Goal: Task Accomplishment & Management: Manage account settings

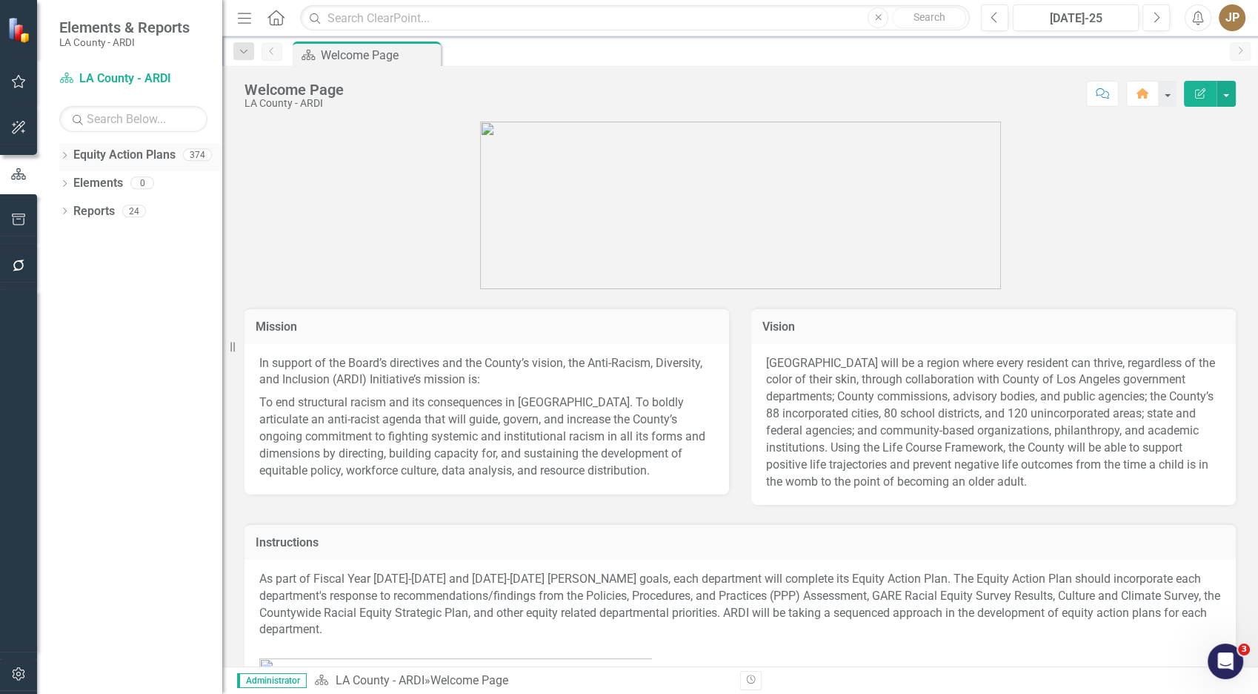
click at [75, 153] on link "Equity Action Plans" at bounding box center [124, 155] width 102 height 17
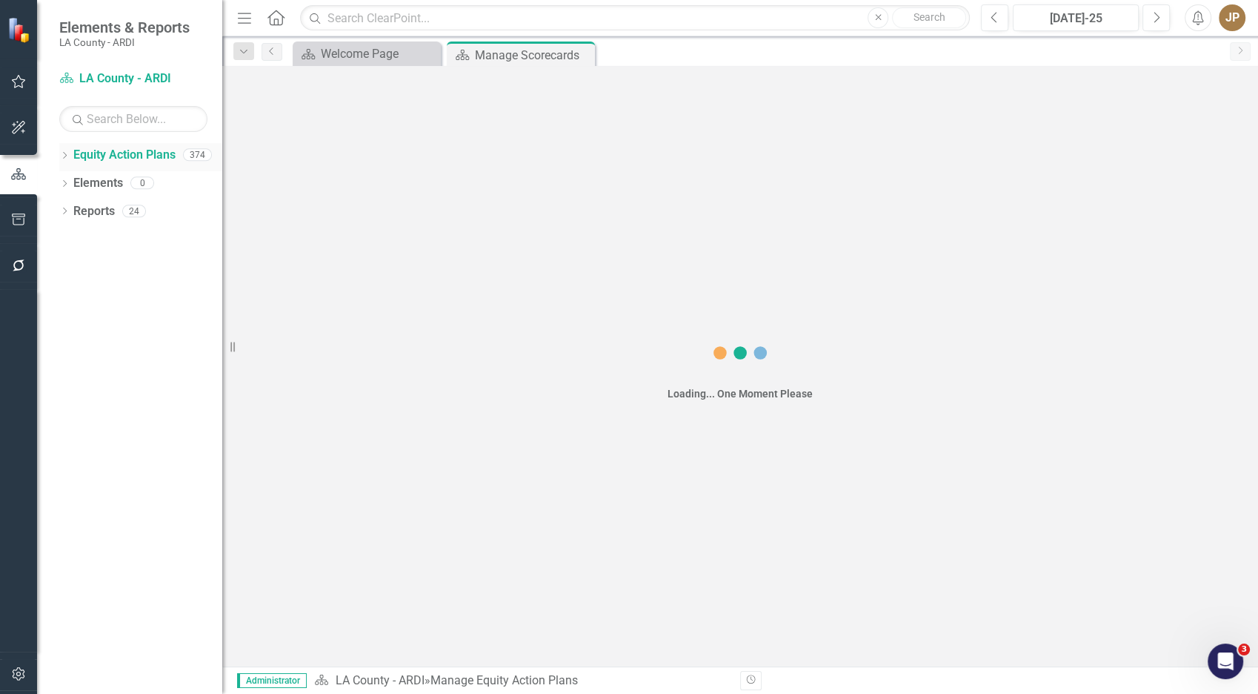
click at [61, 159] on icon "Dropdown" at bounding box center [64, 157] width 10 height 8
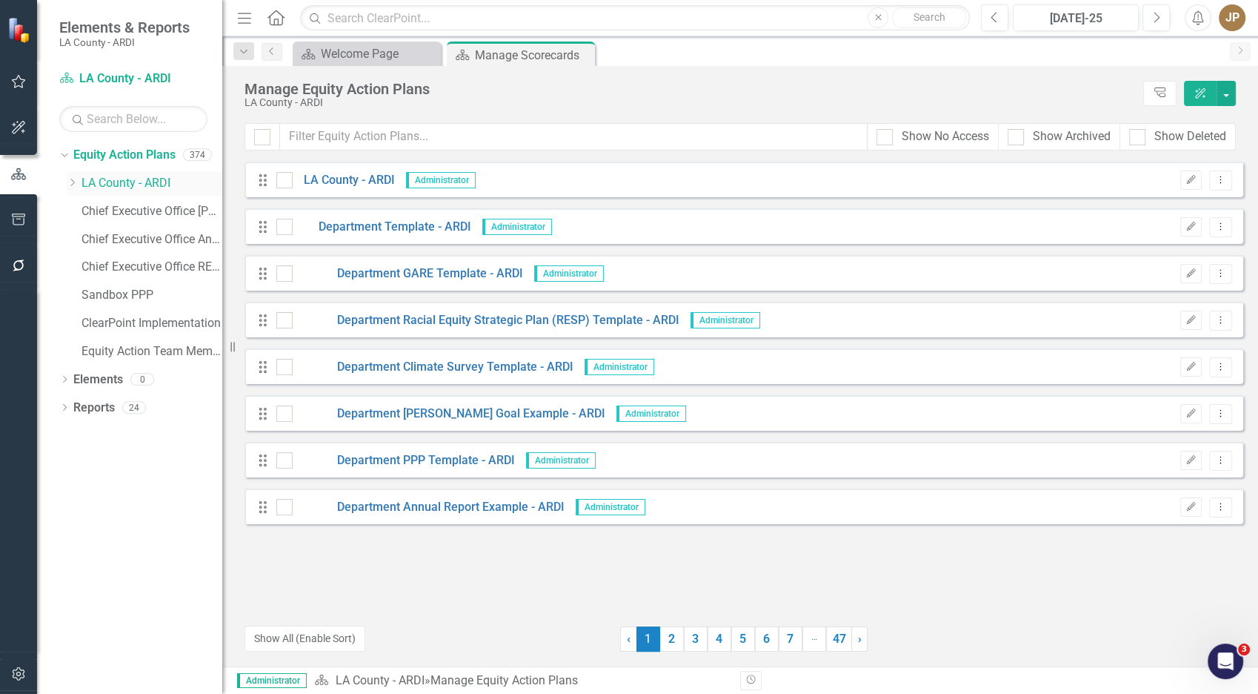
click at [77, 187] on div "Dropdown" at bounding box center [72, 183] width 11 height 13
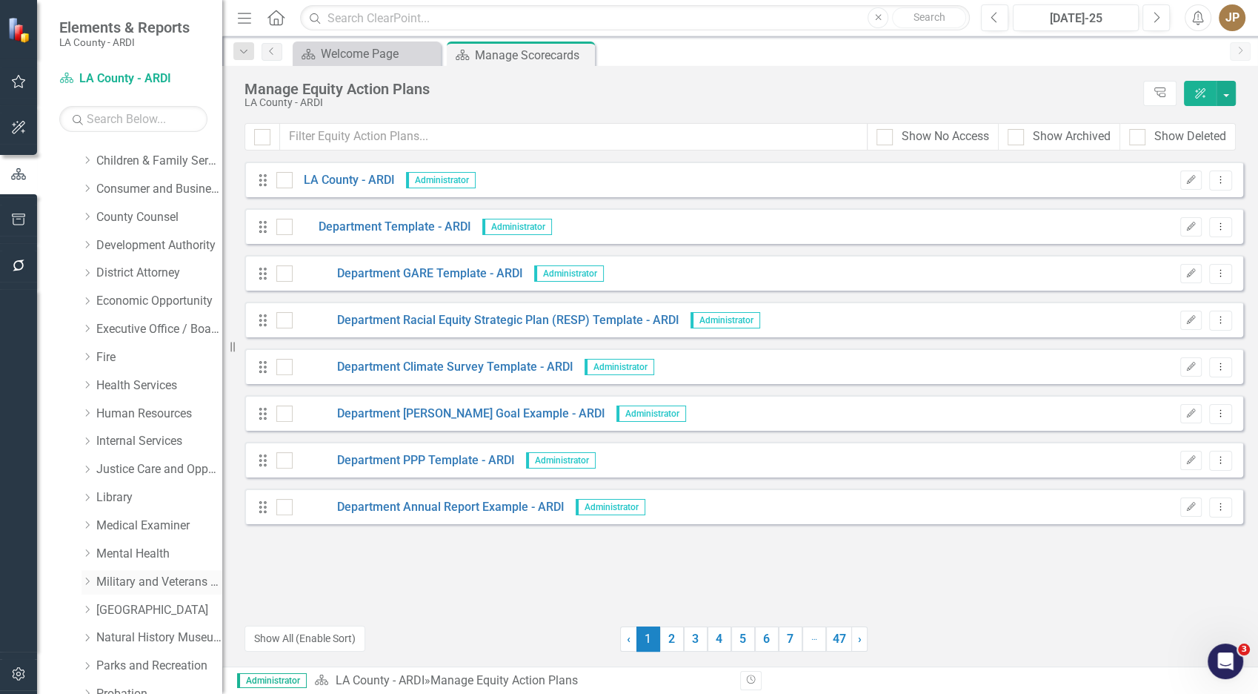
scroll to position [528, 0]
click at [130, 580] on link "Military and Veterans Affair" at bounding box center [159, 581] width 126 height 17
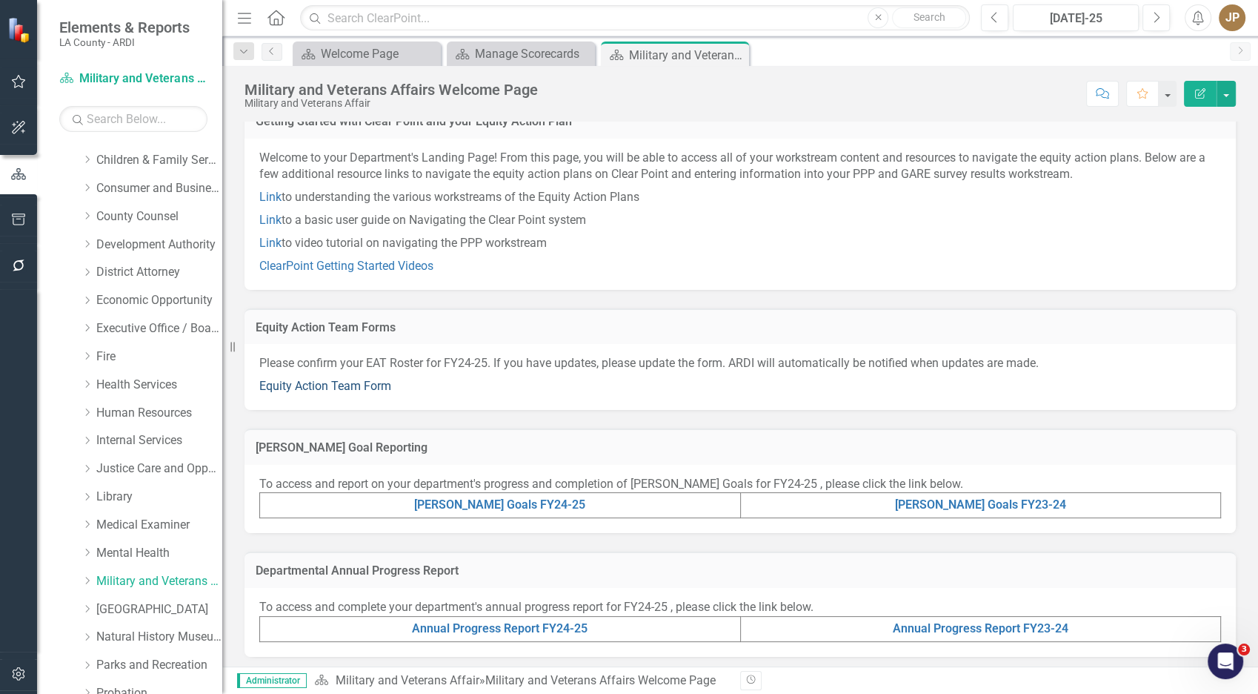
scroll to position [20, 0]
click at [356, 383] on link "Equity Action Team Form" at bounding box center [325, 385] width 132 height 14
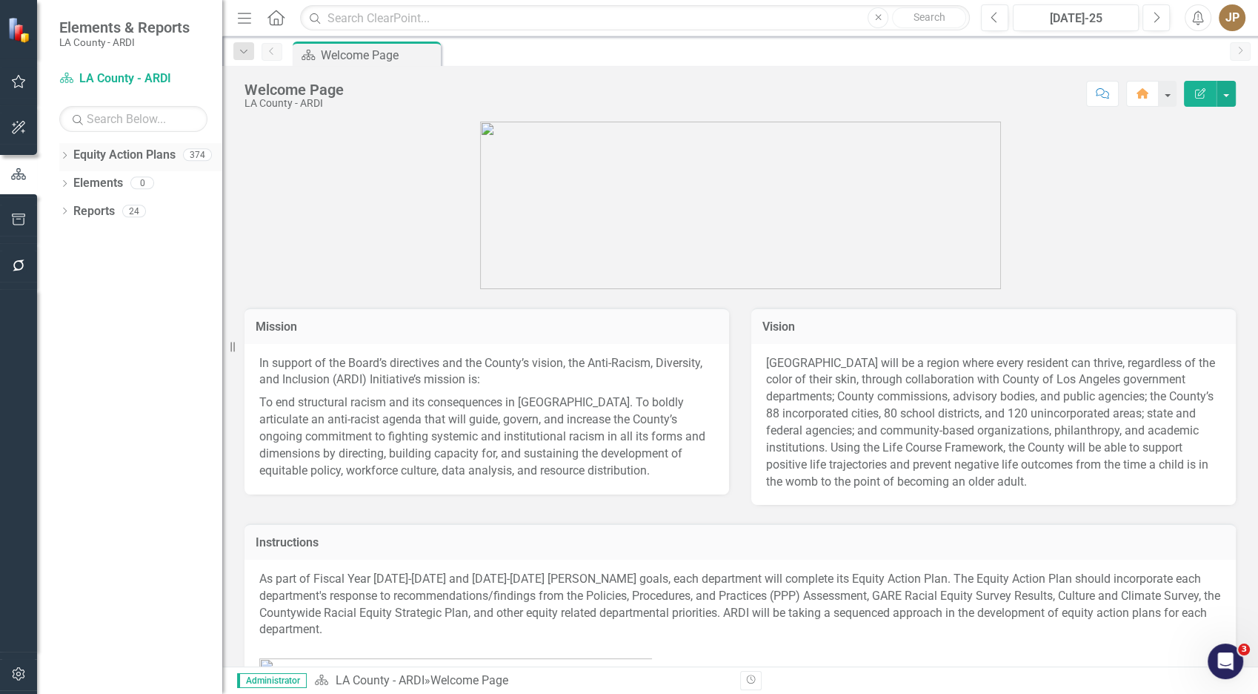
click at [66, 163] on div "Dropdown Equity Action Plans 374" at bounding box center [140, 157] width 163 height 28
click at [65, 162] on div "Dropdown" at bounding box center [64, 156] width 10 height 13
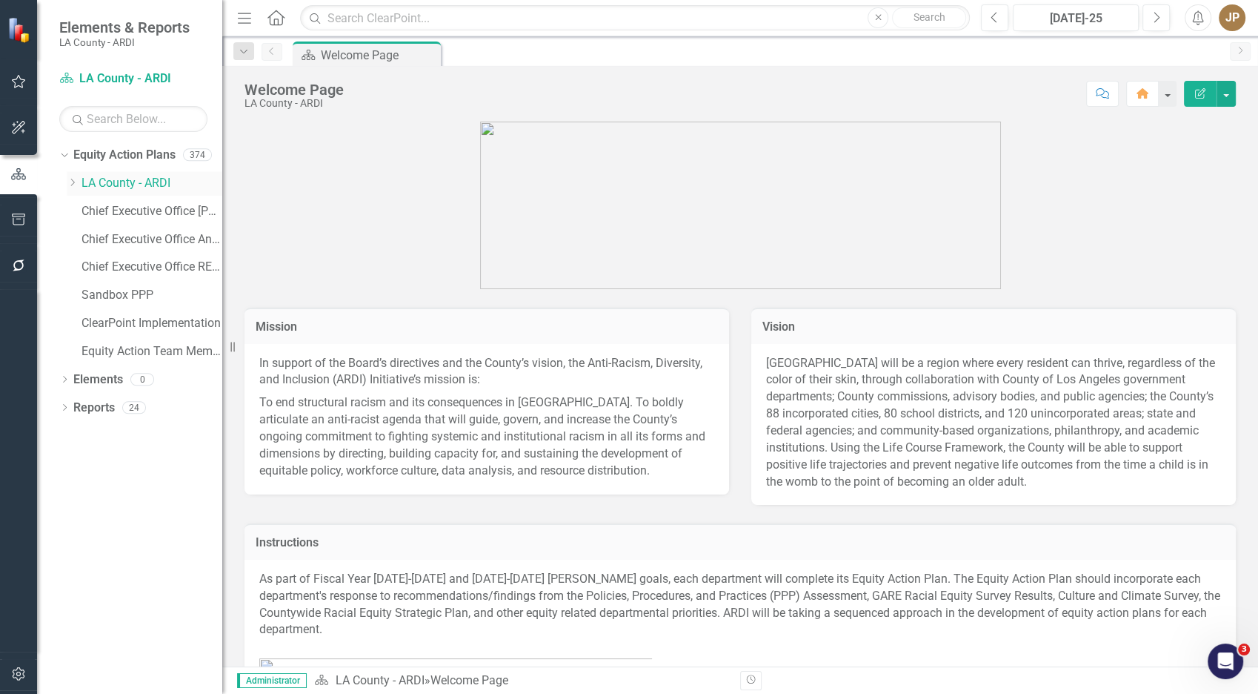
click at [70, 185] on icon "Dropdown" at bounding box center [72, 182] width 11 height 9
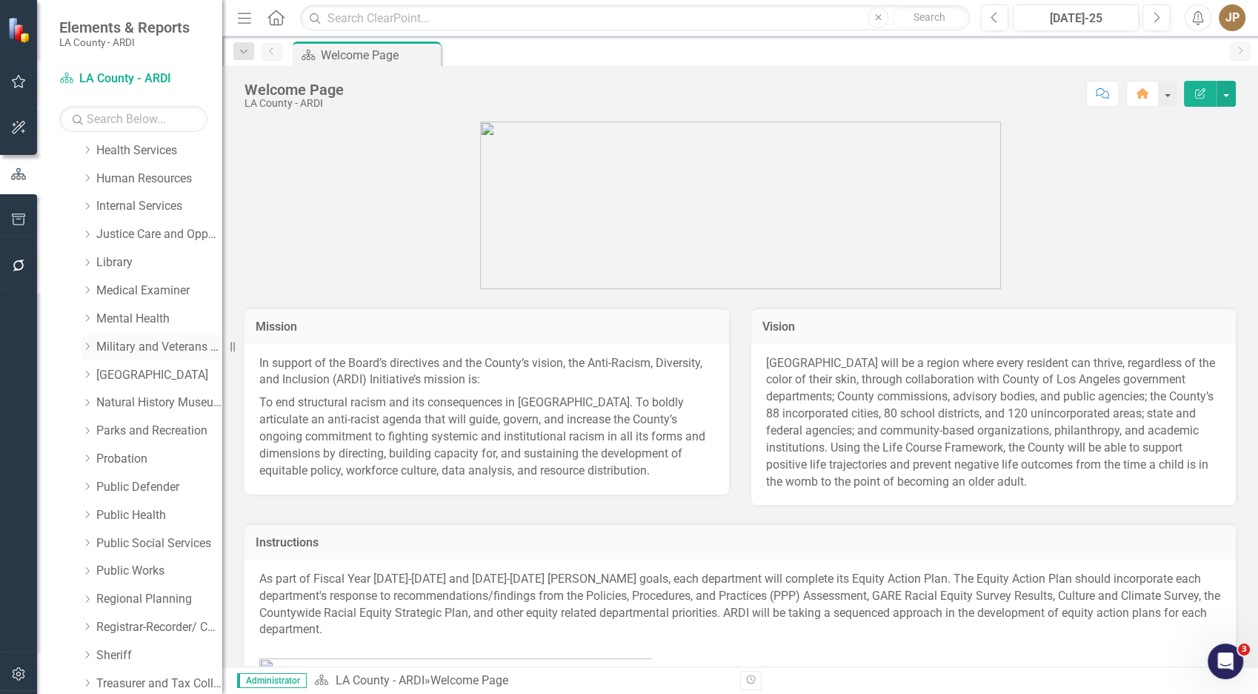
scroll to position [761, 0]
drag, startPoint x: 149, startPoint y: 351, endPoint x: 1238, endPoint y: 36, distance: 1133.3
click at [149, 351] on link "Military and Veterans Affair" at bounding box center [159, 347] width 126 height 17
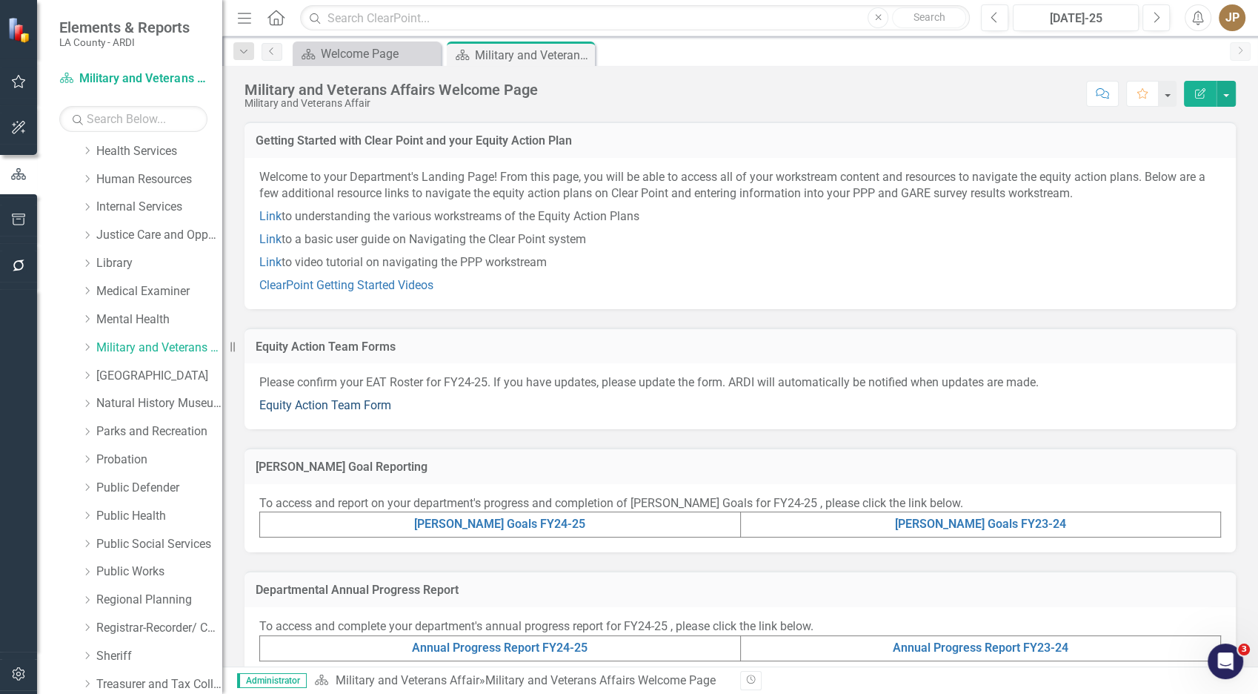
click at [356, 411] on link "Equity Action Team Form" at bounding box center [325, 405] width 132 height 14
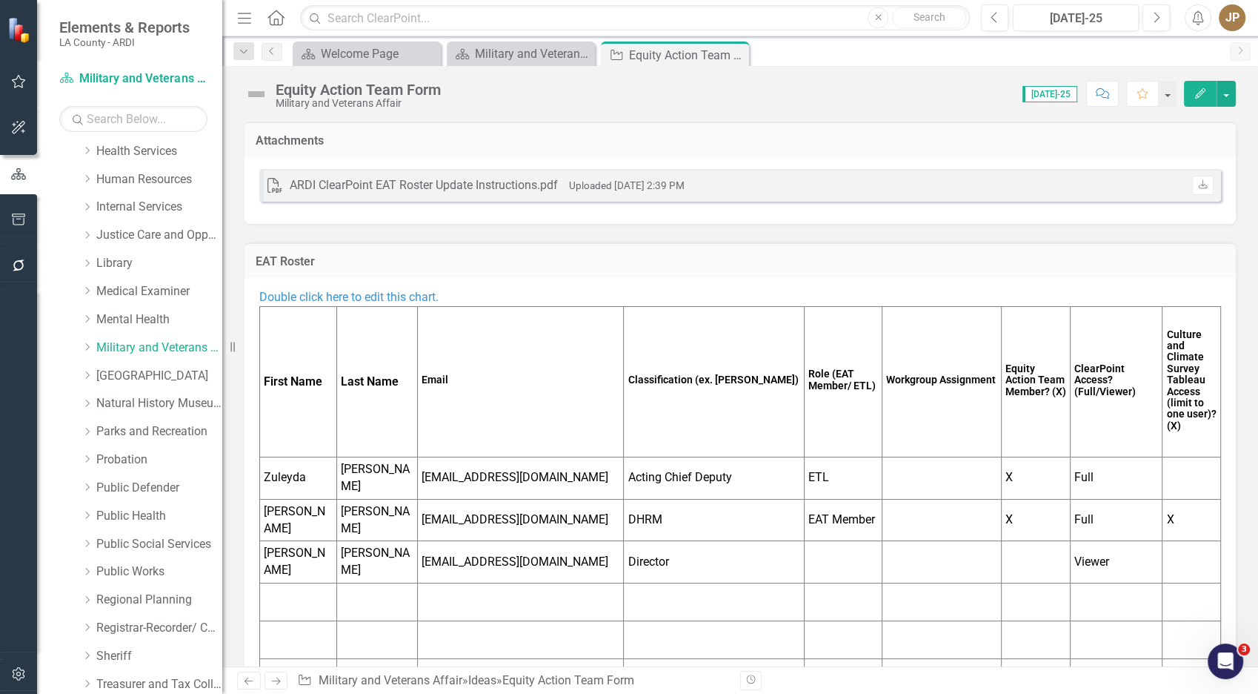
scroll to position [190, 0]
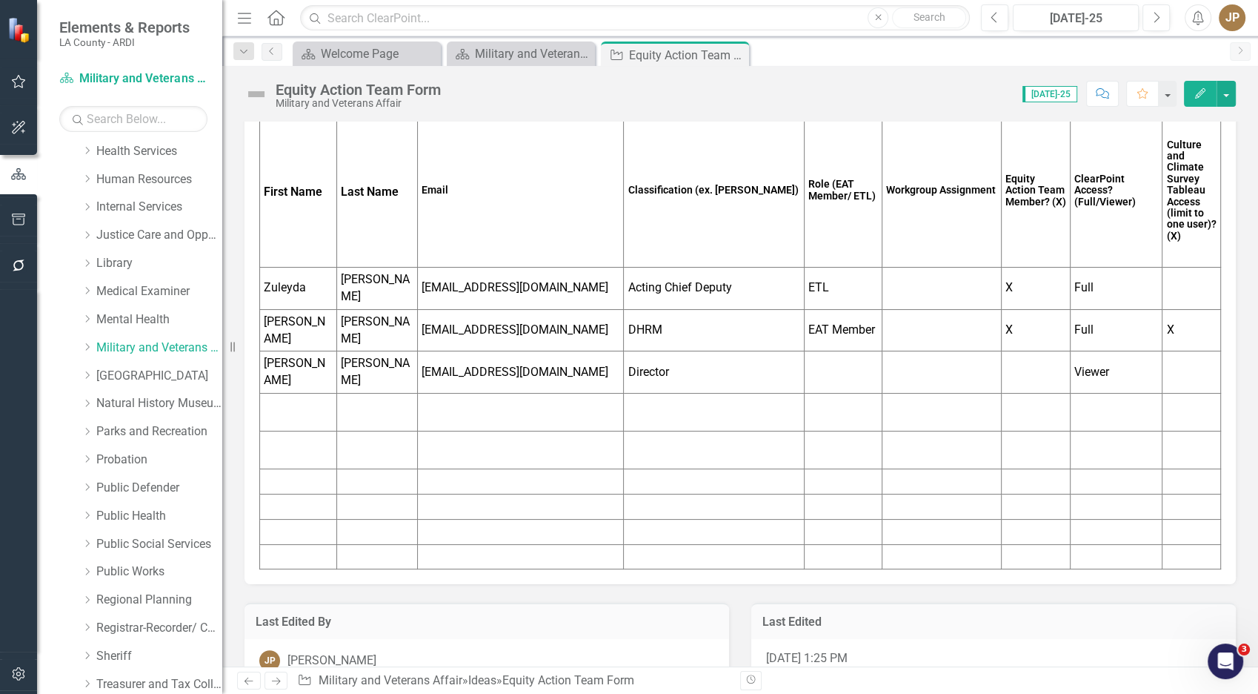
click at [355, 494] on td at bounding box center [376, 506] width 81 height 25
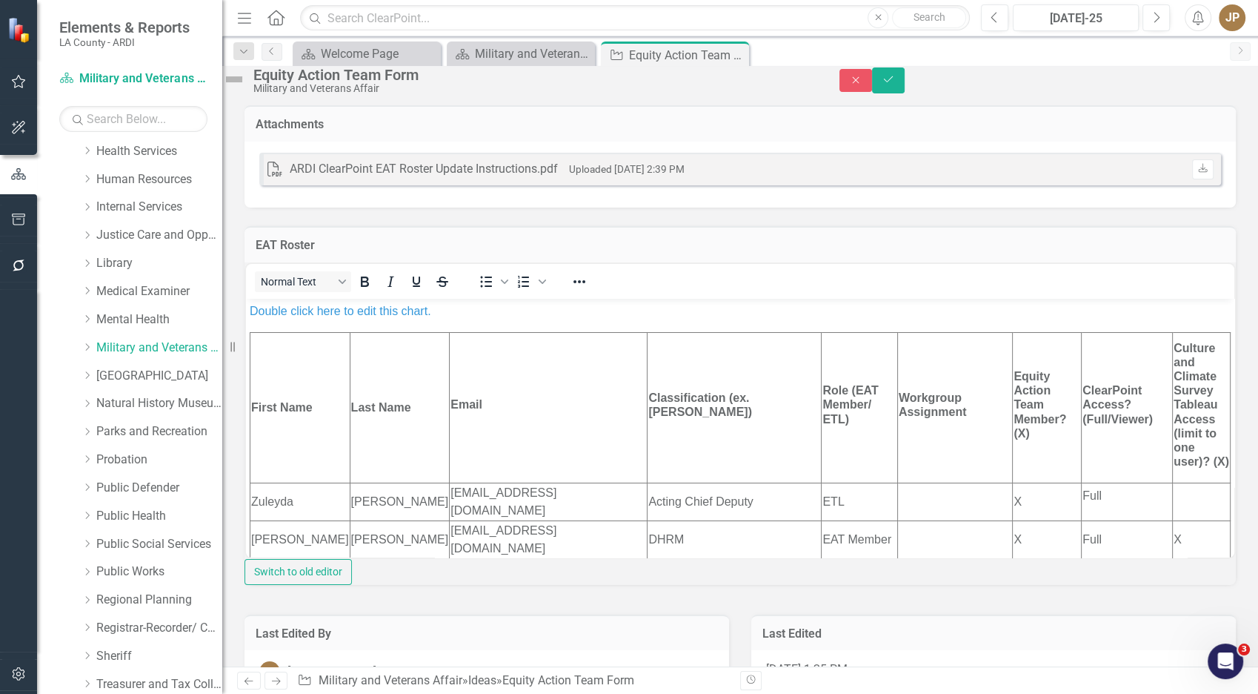
scroll to position [0, 0]
click at [282, 489] on td "Zuleyda" at bounding box center [300, 501] width 100 height 38
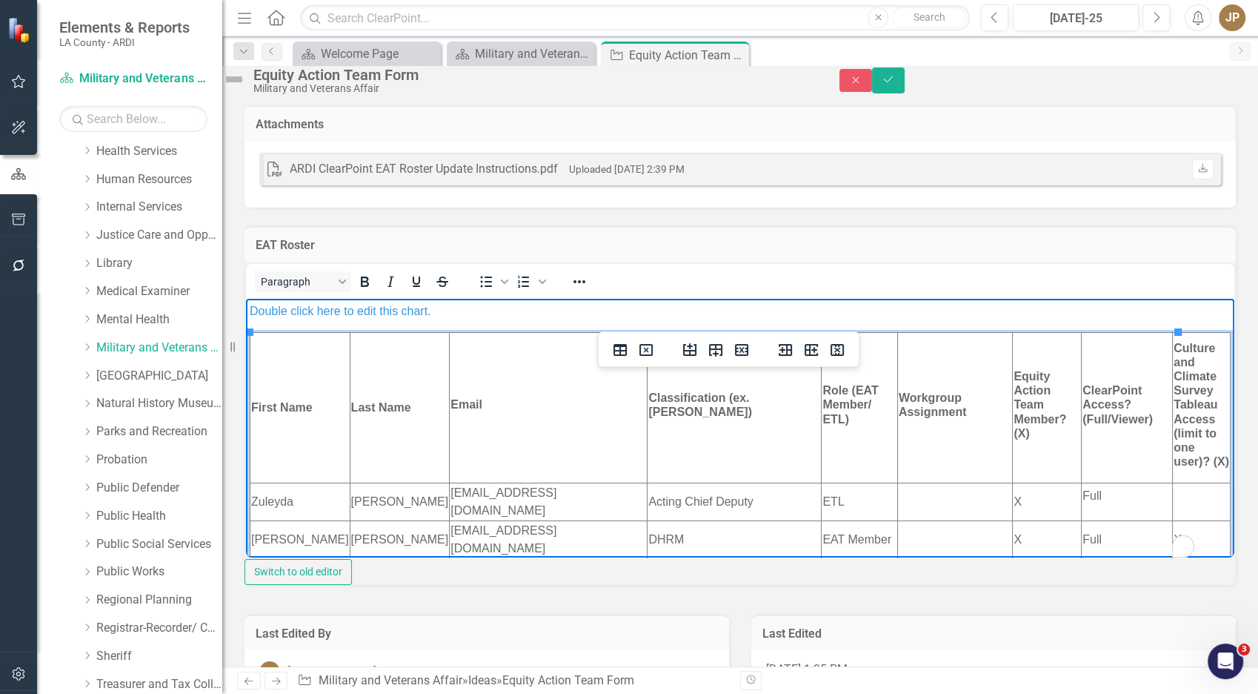
click at [282, 485] on td "Zuleyda" at bounding box center [300, 501] width 100 height 38
click at [711, 502] on td "Acting Chief Deputy" at bounding box center [735, 501] width 174 height 38
click at [711, 500] on td "Acting Chief Deputy" at bounding box center [735, 501] width 174 height 38
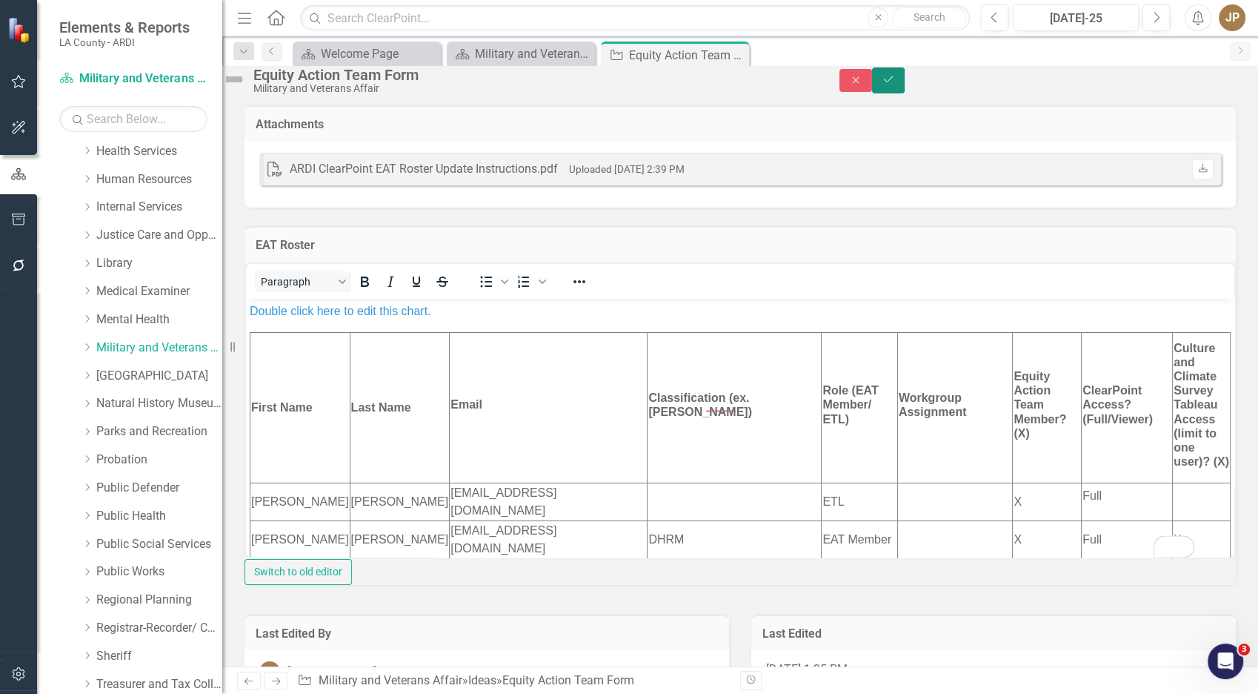
click at [905, 79] on button "Save" at bounding box center [888, 80] width 33 height 26
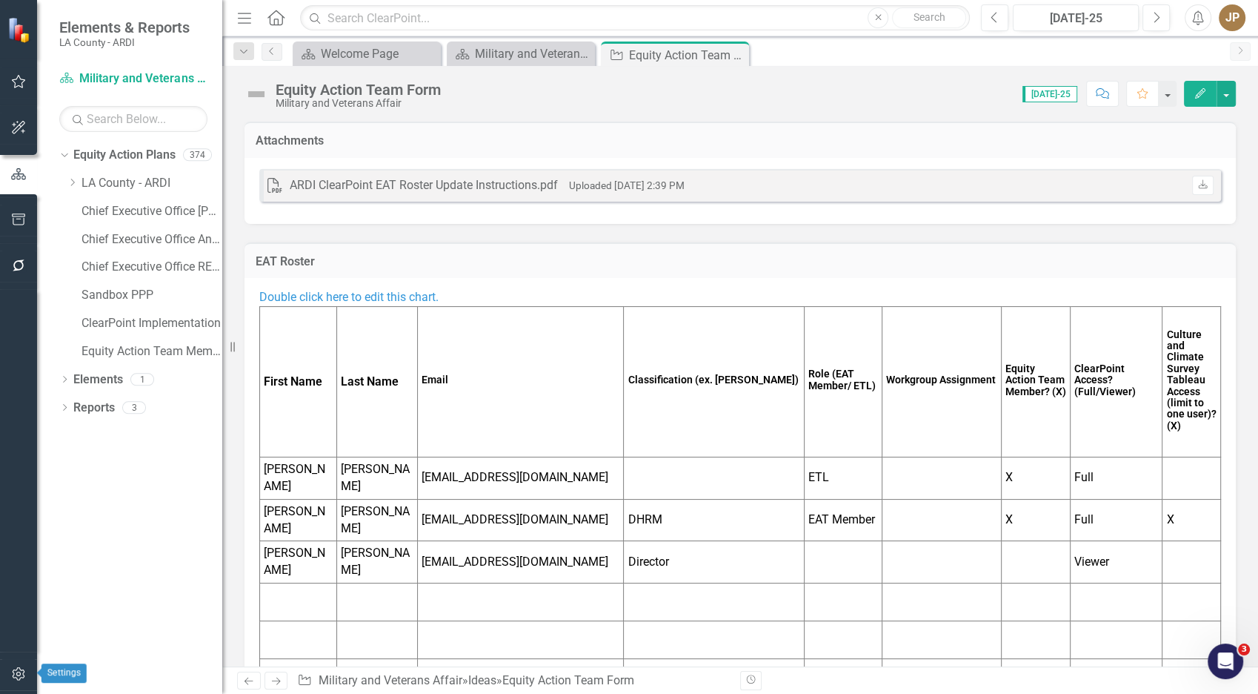
click at [11, 671] on icon "button" at bounding box center [19, 674] width 16 height 12
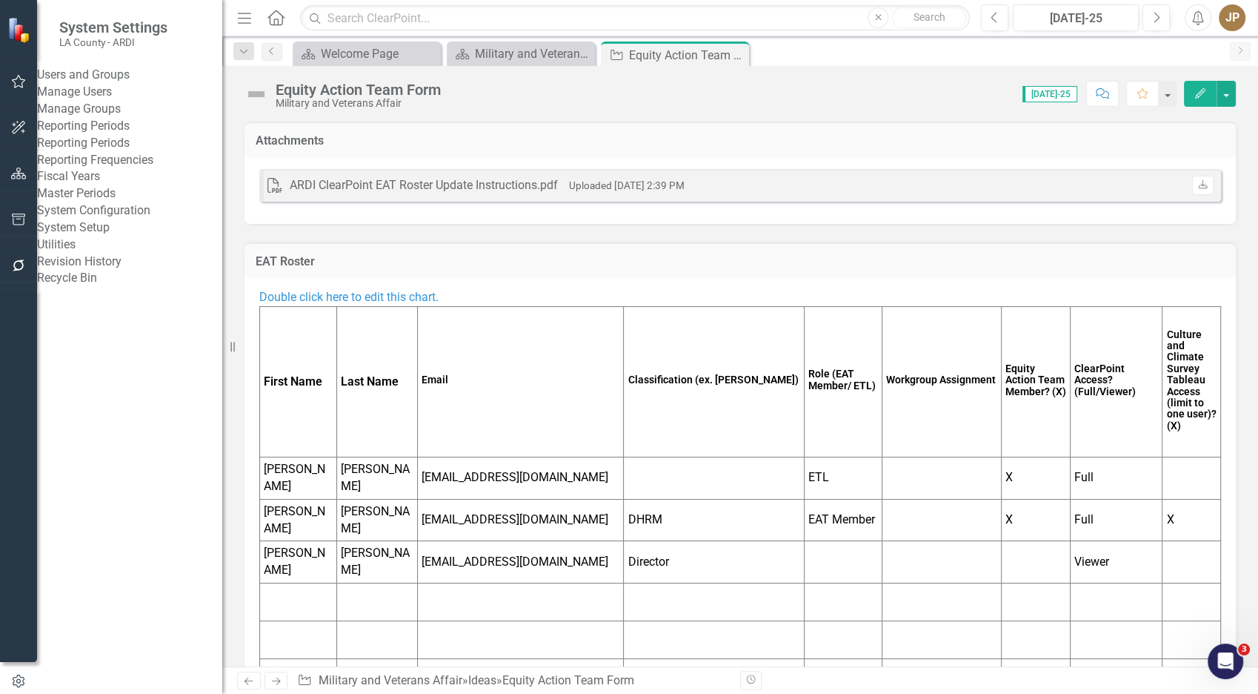
click at [135, 97] on link "Manage Users" at bounding box center [129, 92] width 185 height 17
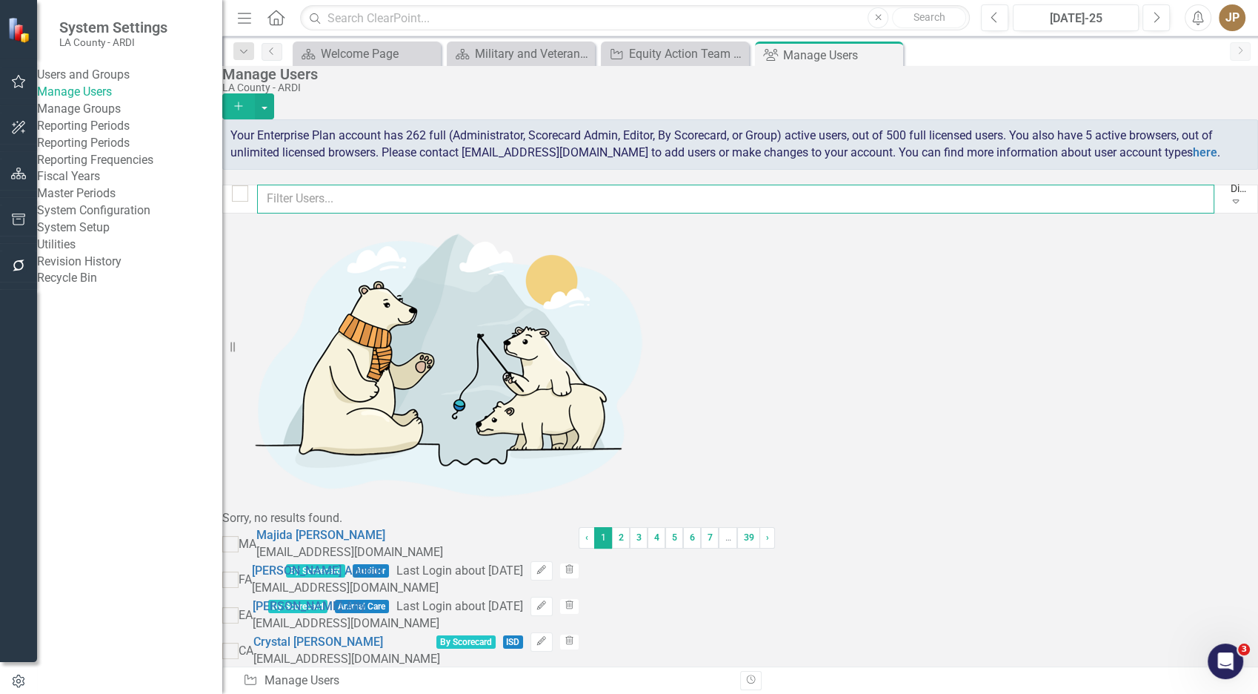
click at [525, 213] on input "text" at bounding box center [735, 199] width 957 height 29
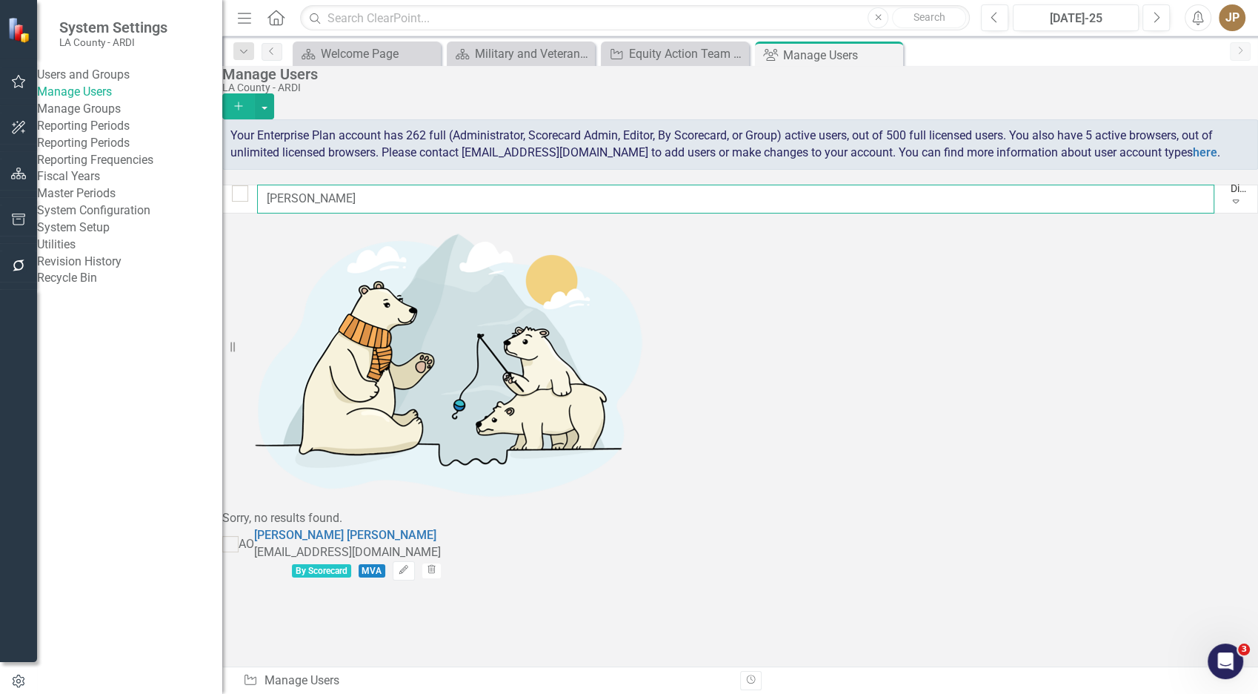
type input "[PERSON_NAME]"
